Goal: Information Seeking & Learning: Learn about a topic

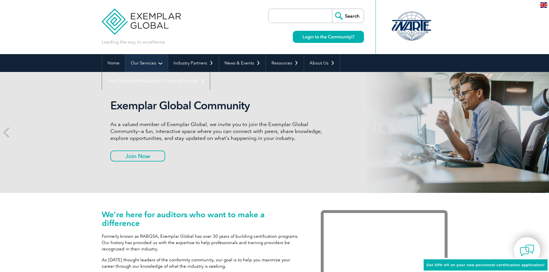
click at [143, 66] on link "Our Services" at bounding box center [146, 63] width 42 height 18
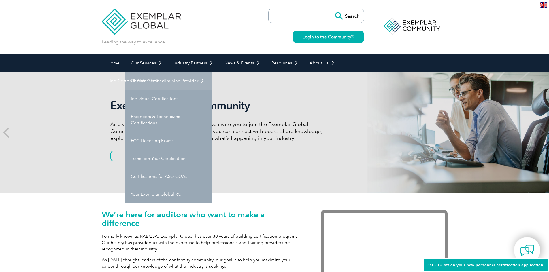
click at [160, 81] on link "Getting Certified" at bounding box center [168, 81] width 86 height 18
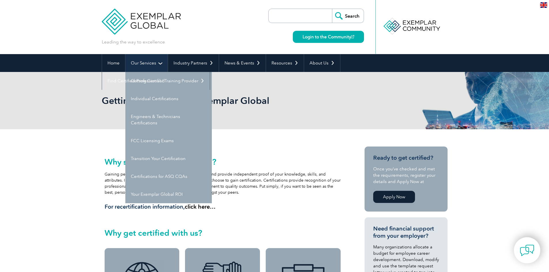
click at [141, 66] on link "Our Services" at bounding box center [146, 63] width 42 height 18
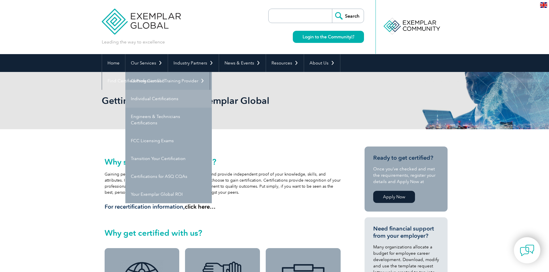
click at [142, 99] on link "Individual Certifications" at bounding box center [168, 99] width 86 height 18
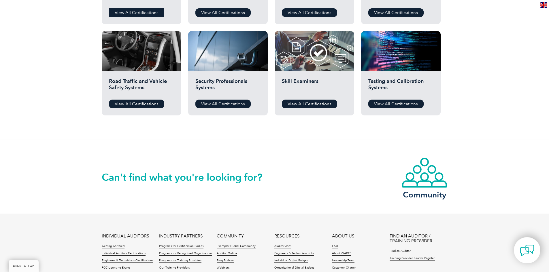
scroll to position [548, 0]
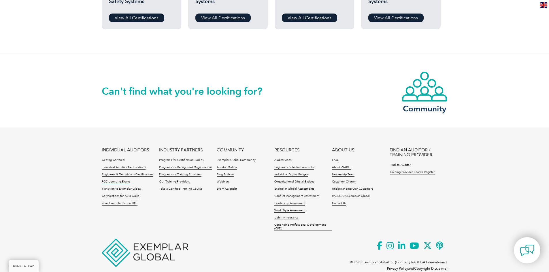
click at [114, 182] on link "FCC Licensing Exams" at bounding box center [116, 182] width 29 height 4
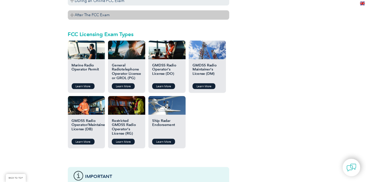
scroll to position [632, 0]
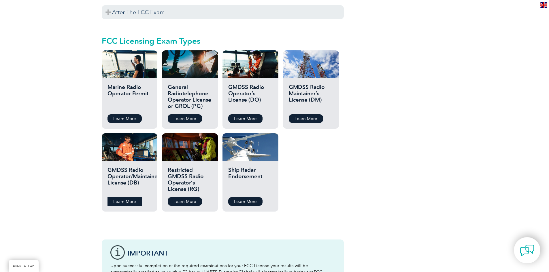
click at [125, 197] on link "Learn More" at bounding box center [125, 201] width 34 height 9
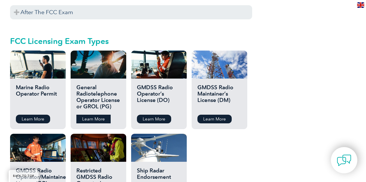
click at [100, 114] on link "Learn More" at bounding box center [93, 118] width 34 height 9
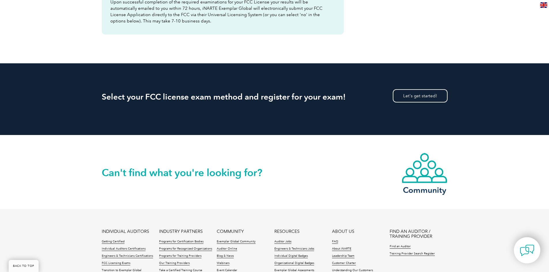
scroll to position [782, 0]
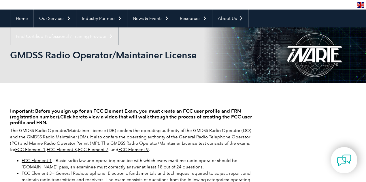
scroll to position [38, 0]
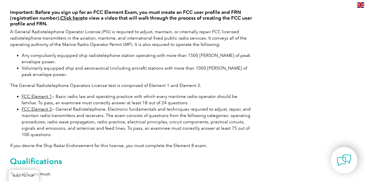
scroll to position [173, 0]
